Goal: Task Accomplishment & Management: Manage account settings

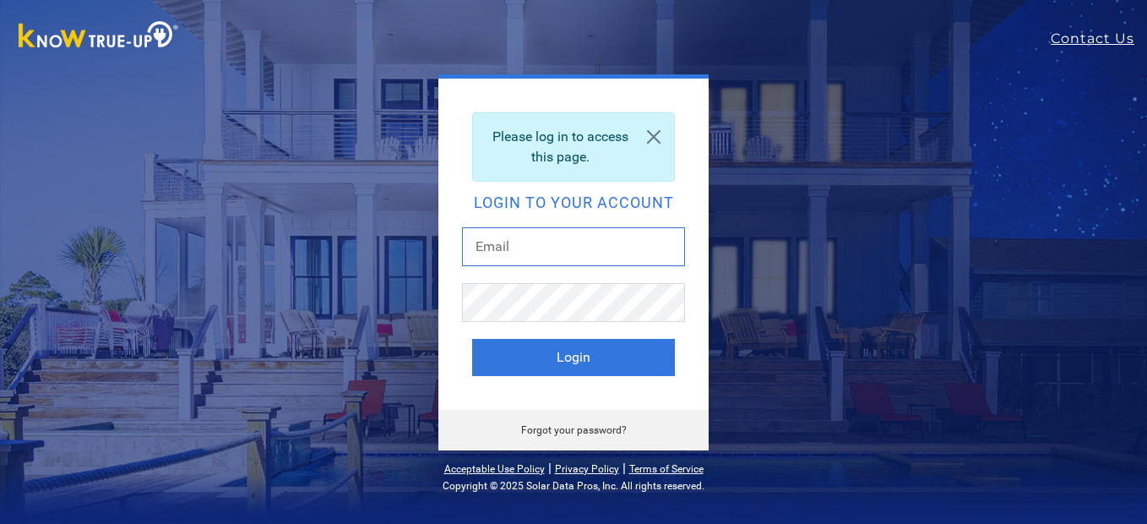
drag, startPoint x: 0, startPoint y: 0, endPoint x: 588, endPoint y: 254, distance: 640.5
click at [587, 254] on input "text" at bounding box center [573, 246] width 223 height 39
click at [588, 254] on input "text" at bounding box center [573, 246] width 223 height 39
click at [590, 254] on input "text" at bounding box center [573, 246] width 223 height 39
type input "beardad@att.net"
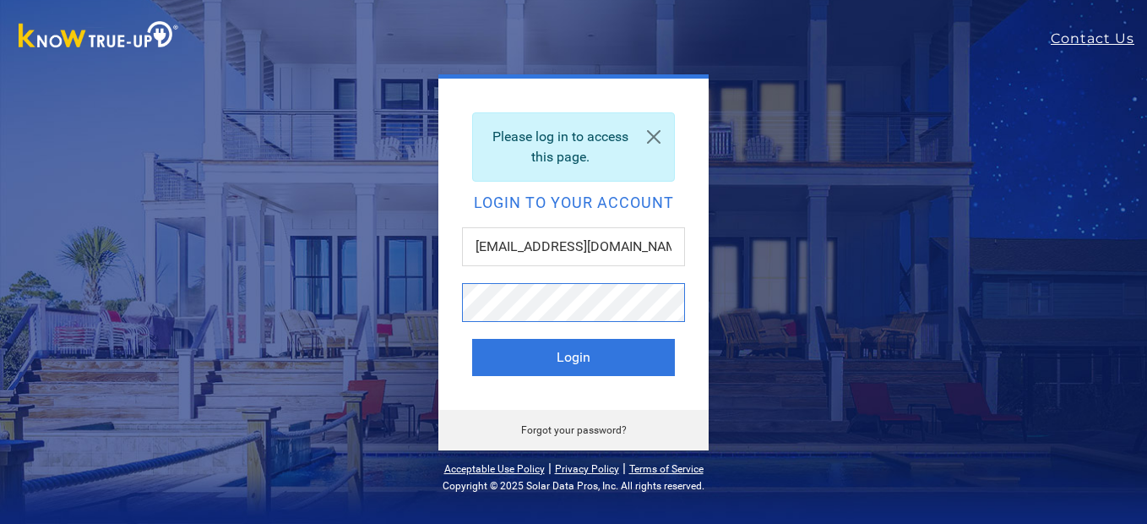
click at [472, 339] on button "Login" at bounding box center [573, 357] width 203 height 37
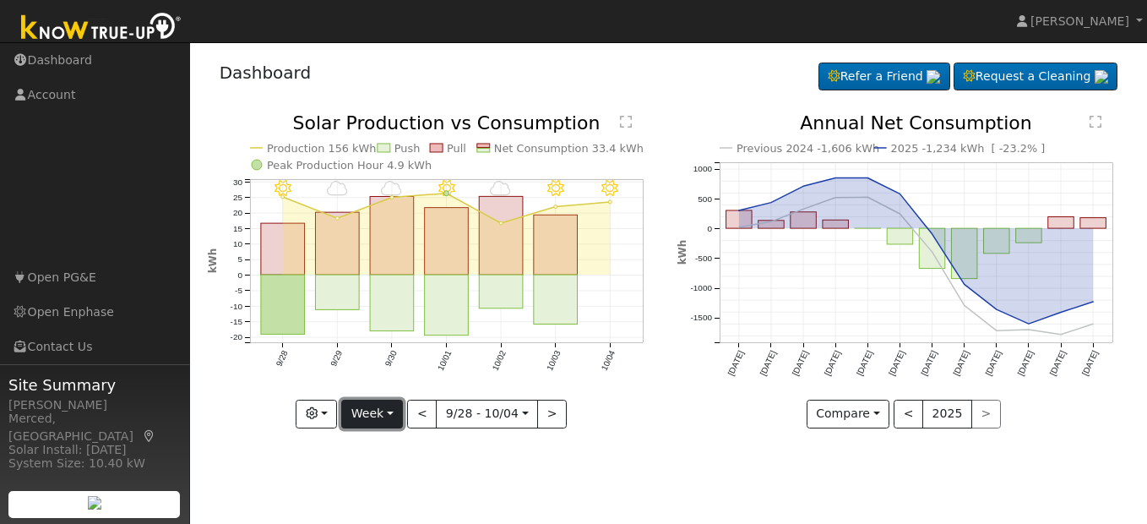
click at [389, 416] on button "Week" at bounding box center [372, 413] width 62 height 29
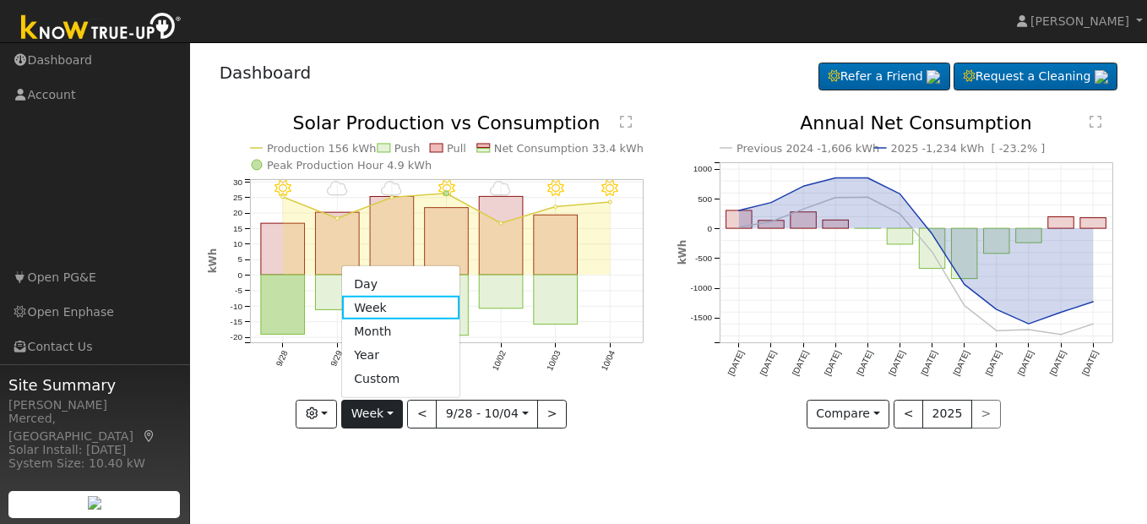
click at [408, 335] on link "Month" at bounding box center [400, 331] width 117 height 24
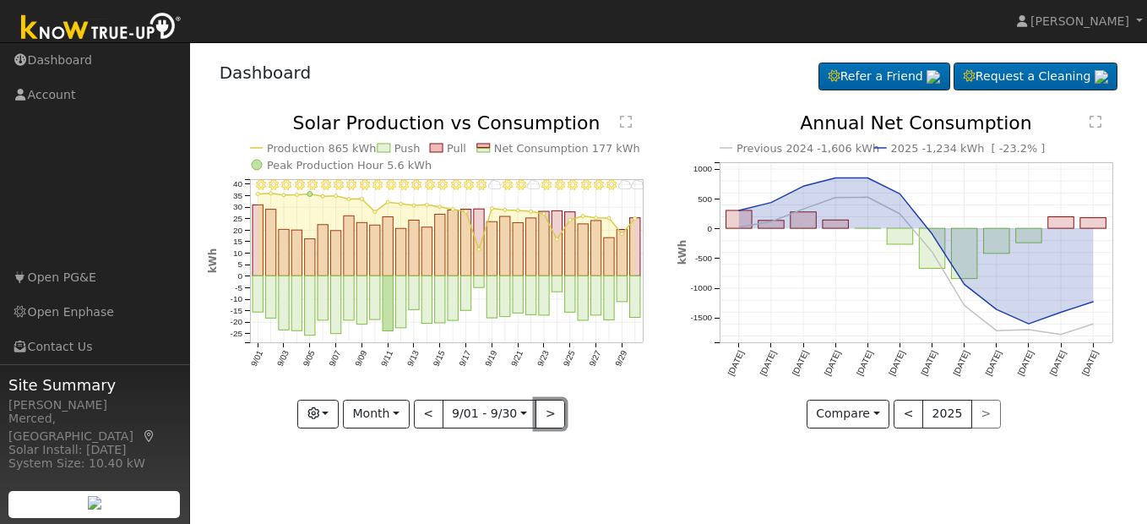
click at [553, 419] on button ">" at bounding box center [550, 413] width 30 height 29
type input "[DATE]"
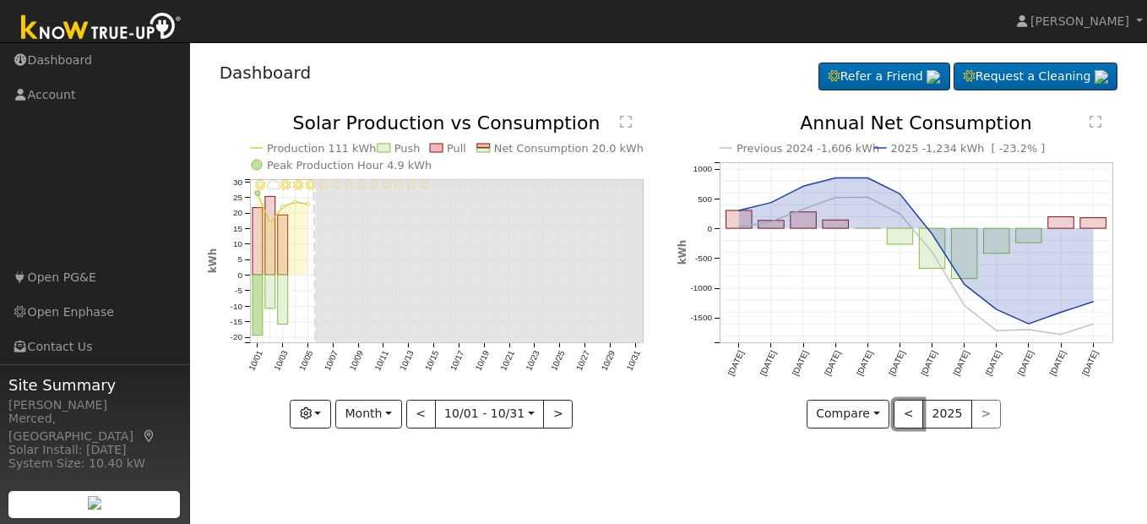
click at [917, 416] on button "<" at bounding box center [909, 413] width 30 height 29
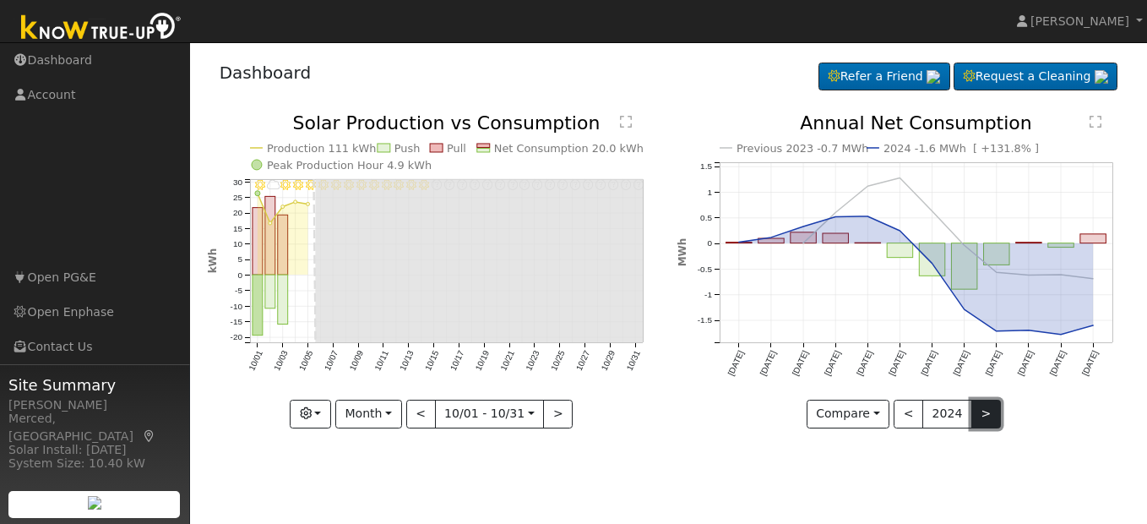
click at [985, 415] on button ">" at bounding box center [986, 413] width 30 height 29
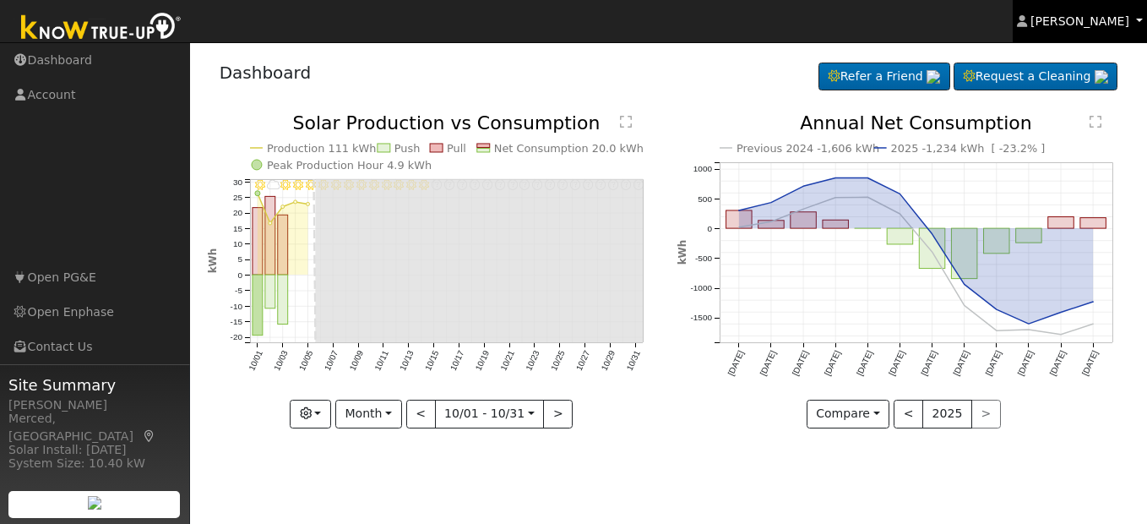
click at [1079, 23] on span "[PERSON_NAME]" at bounding box center [1079, 21] width 99 height 14
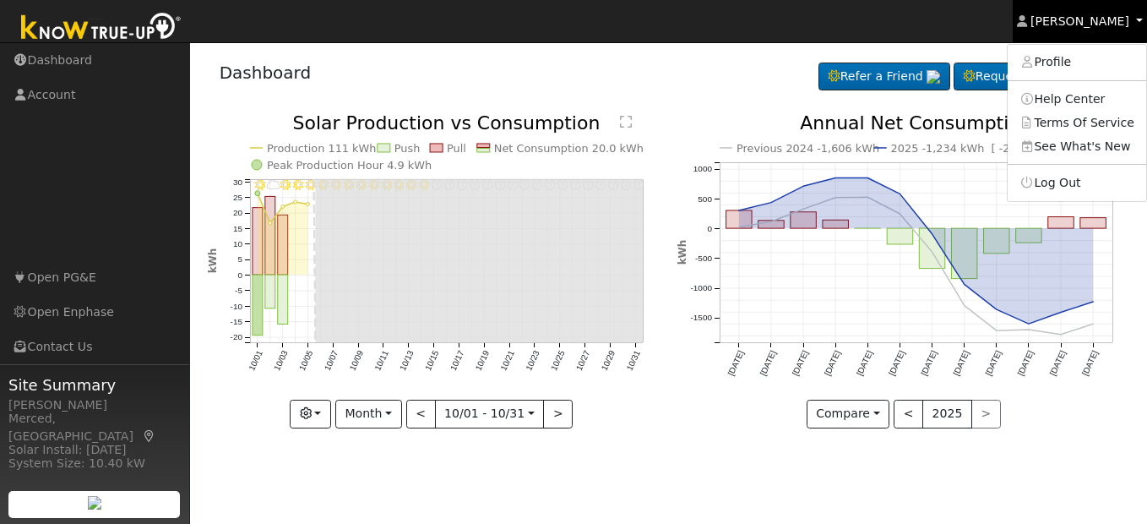
click at [1079, 23] on span "[PERSON_NAME]" at bounding box center [1079, 21] width 99 height 14
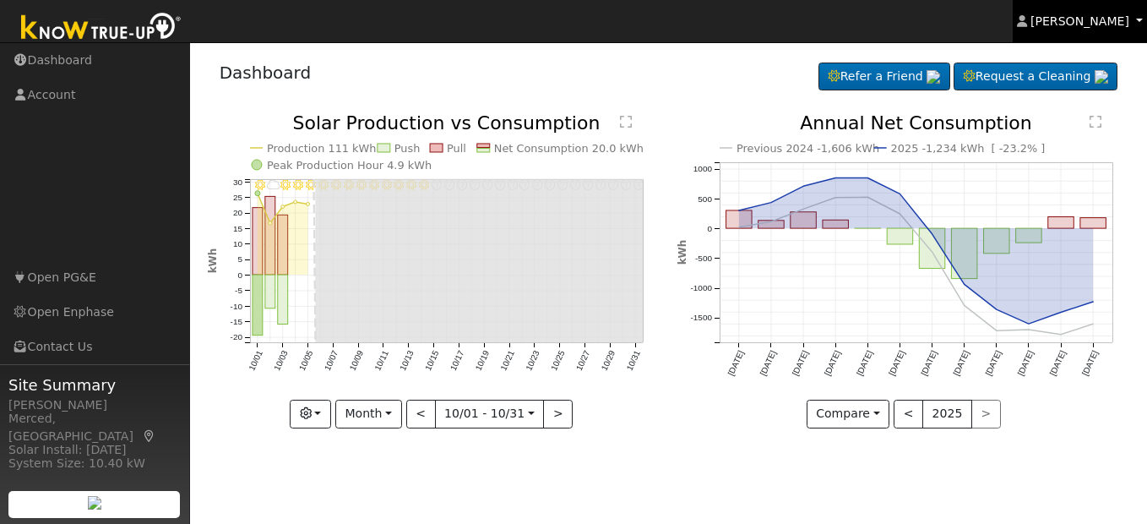
click at [1075, 22] on span "[PERSON_NAME]" at bounding box center [1079, 21] width 99 height 14
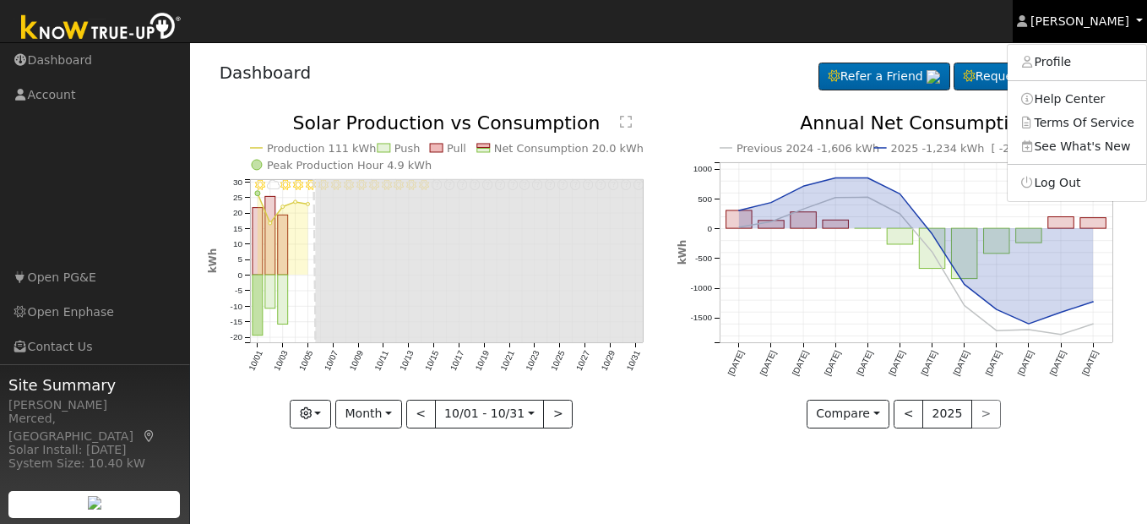
click at [1075, 22] on span "[PERSON_NAME]" at bounding box center [1079, 21] width 99 height 14
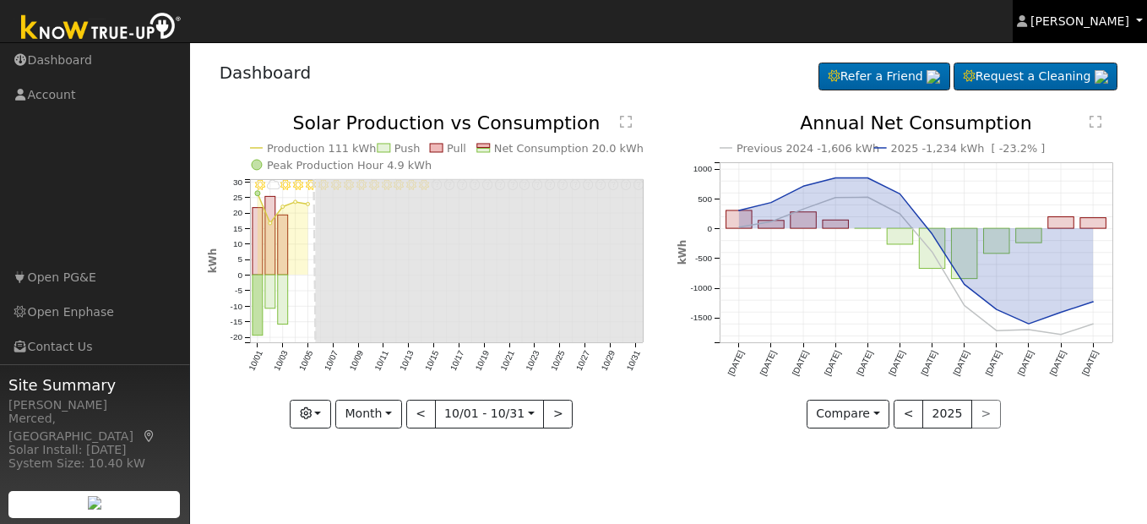
click at [1075, 22] on span "[PERSON_NAME]" at bounding box center [1079, 21] width 99 height 14
click at [1074, 22] on span "[PERSON_NAME]" at bounding box center [1079, 21] width 99 height 14
click at [1072, 24] on span "[PERSON_NAME]" at bounding box center [1079, 21] width 99 height 14
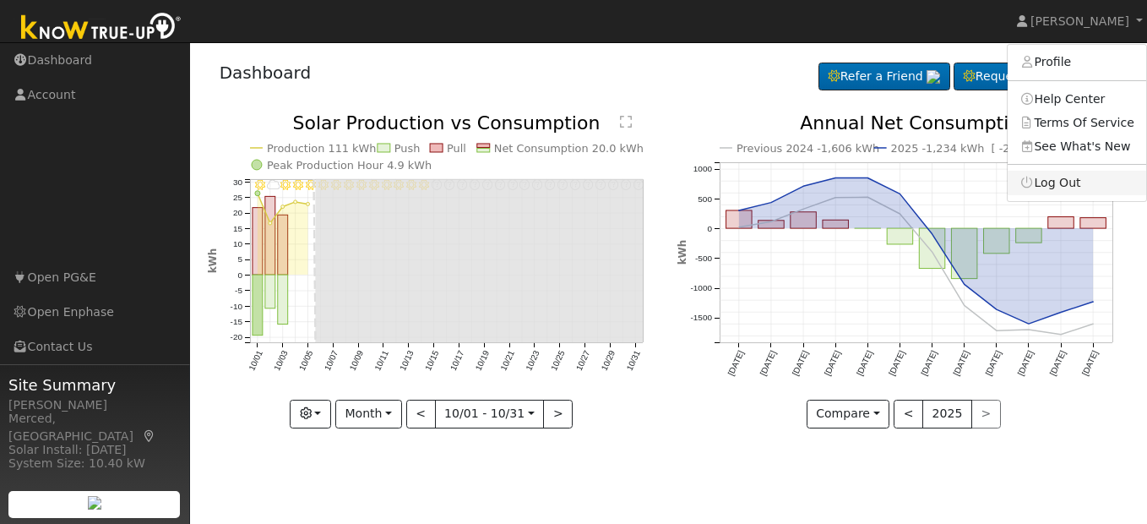
click at [1067, 188] on link "Log Out" at bounding box center [1077, 183] width 139 height 24
